Goal: Transaction & Acquisition: Purchase product/service

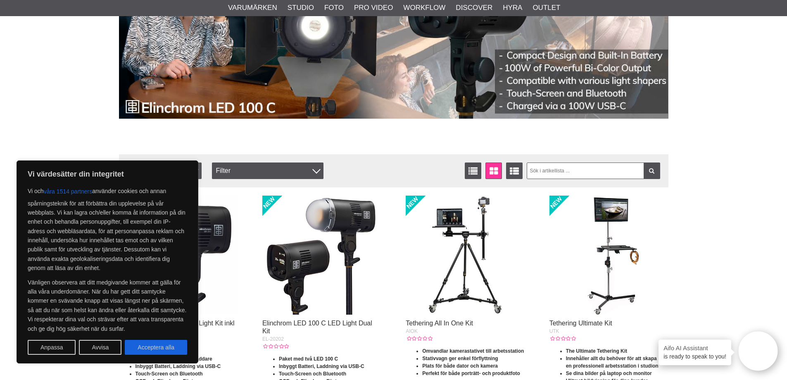
scroll to position [165, 0]
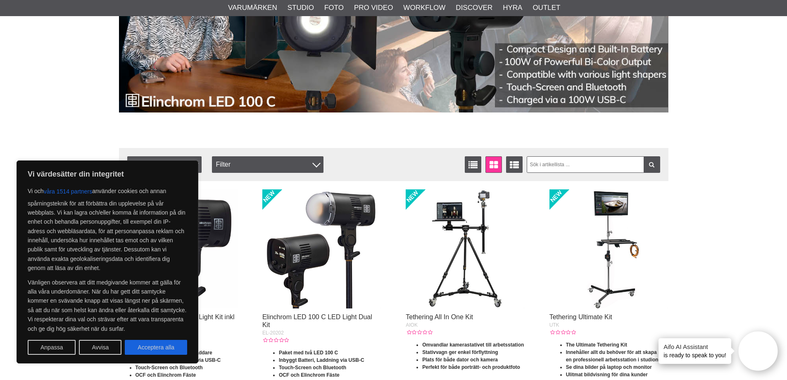
click at [100, 343] on button "Avvisa" at bounding box center [100, 347] width 43 height 15
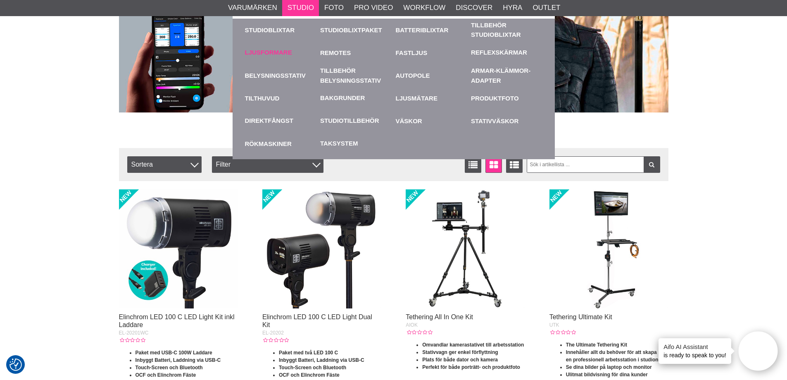
click at [274, 54] on link "Ljusformare" at bounding box center [268, 53] width 47 height 10
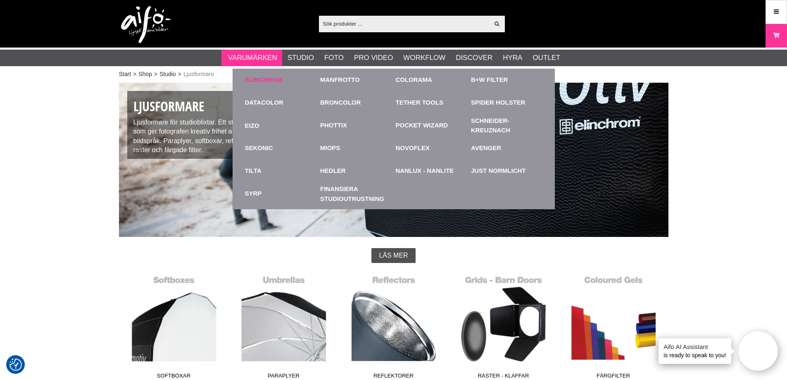
click at [274, 79] on link "Elinchrom" at bounding box center [264, 80] width 38 height 10
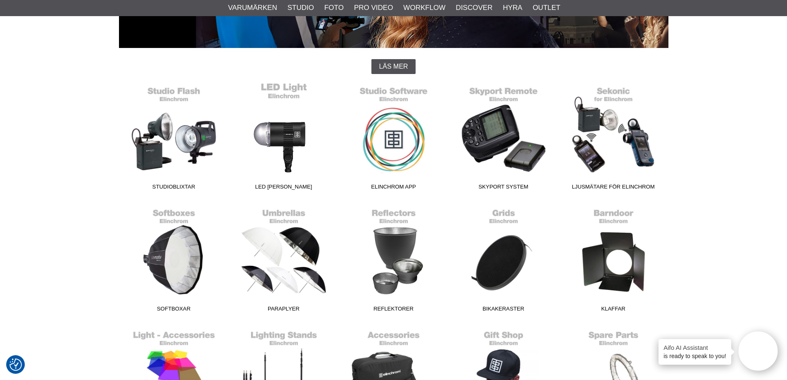
scroll to position [207, 0]
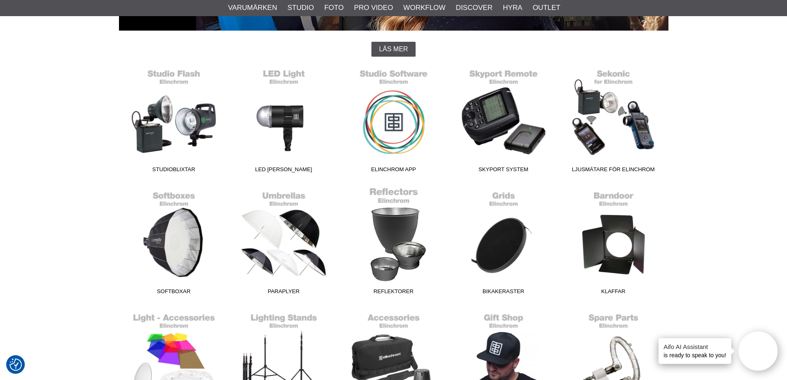
click at [402, 234] on link "Reflektorer" at bounding box center [394, 243] width 110 height 112
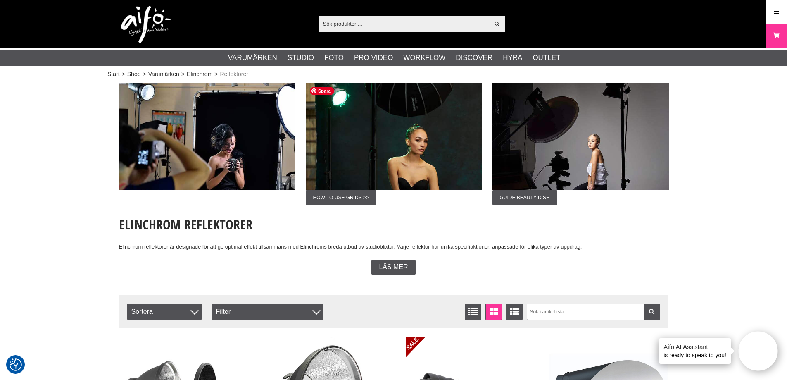
click at [395, 147] on img at bounding box center [394, 136] width 176 height 107
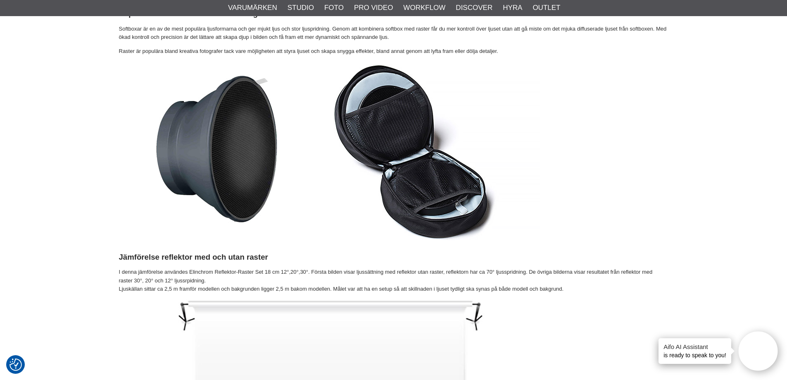
scroll to position [785, 0]
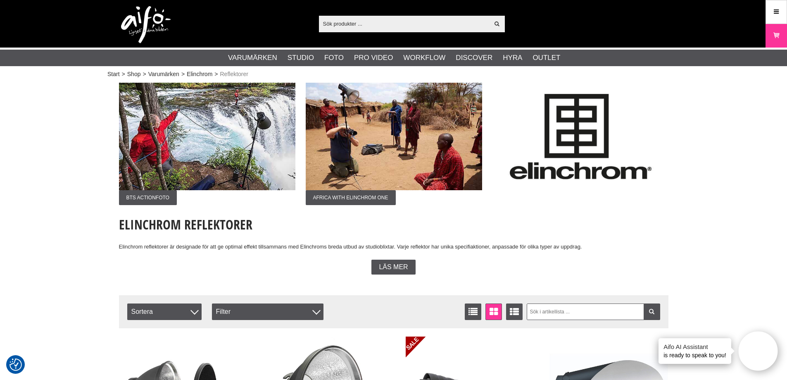
click at [325, 27] on input "text" at bounding box center [404, 23] width 171 height 12
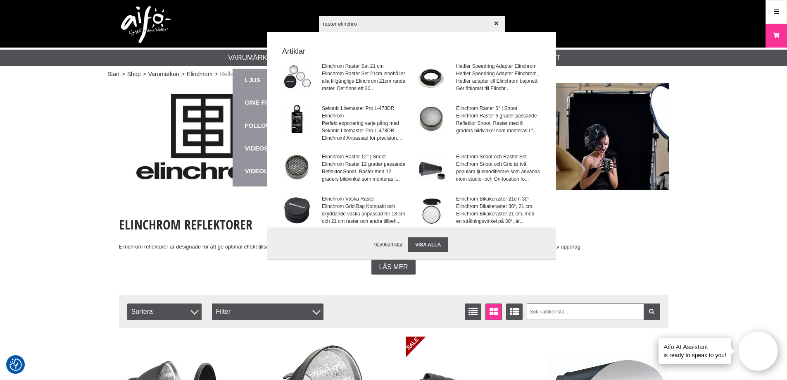
type input "raster elinchrom"
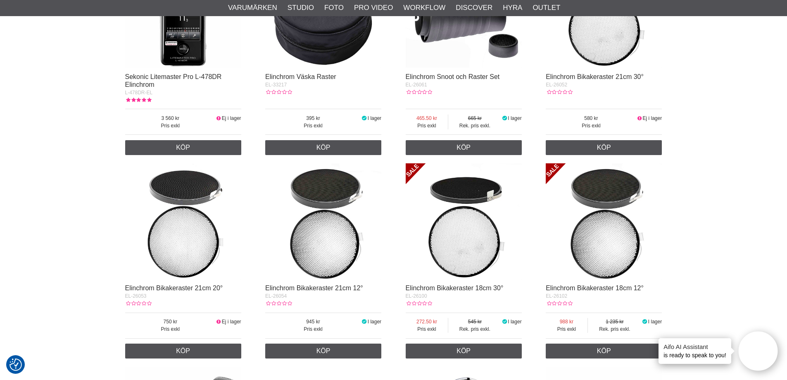
scroll to position [454, 0]
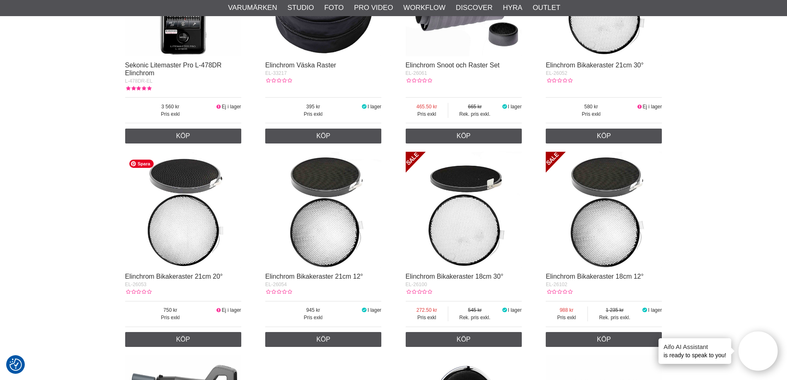
click at [191, 239] on img at bounding box center [183, 210] width 116 height 116
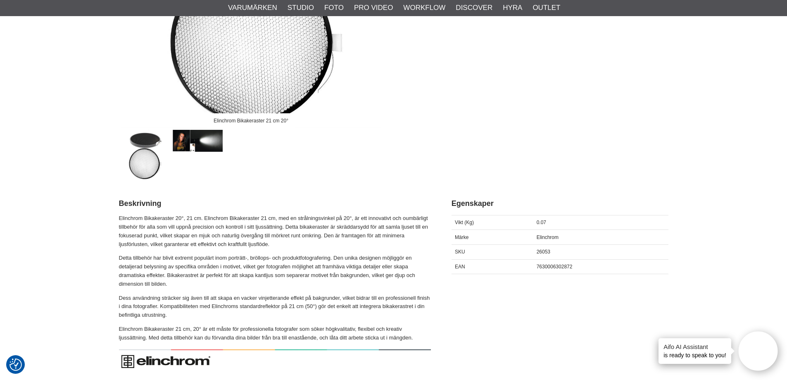
scroll to position [207, 0]
